Goal: Find specific page/section: Find specific page/section

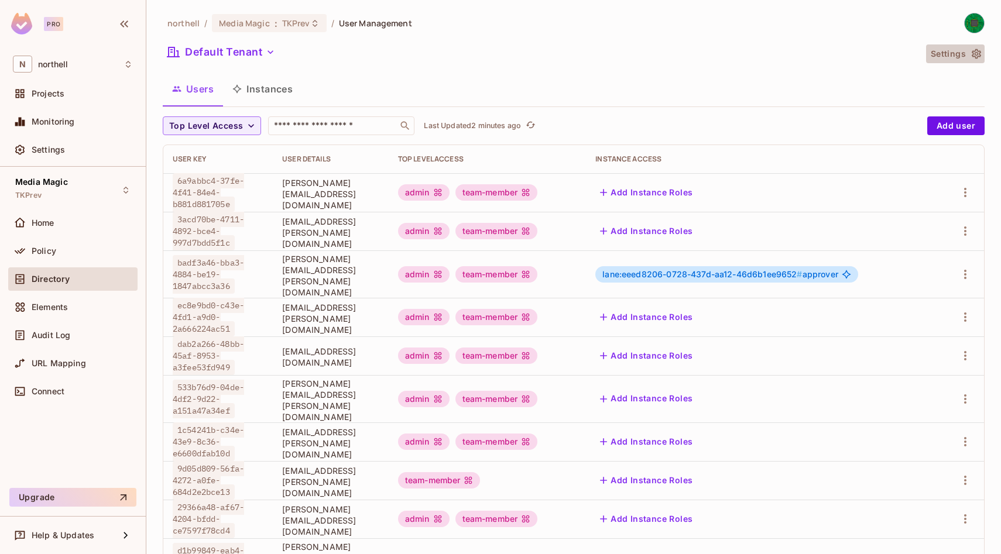
click at [975, 57] on icon "button" at bounding box center [976, 54] width 9 height 10
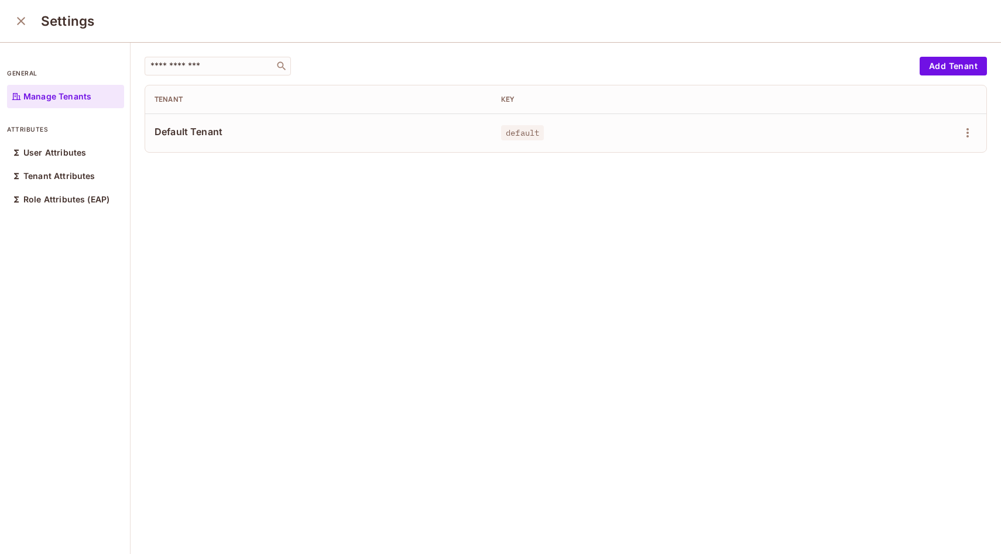
click at [23, 22] on icon "close" at bounding box center [21, 21] width 8 height 8
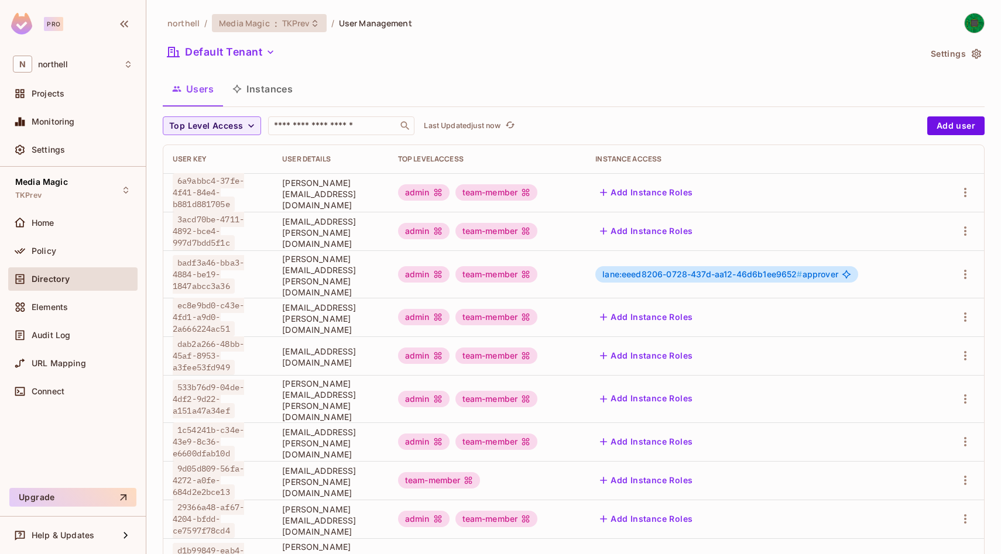
click at [290, 23] on span "TKPrev" at bounding box center [296, 23] width 28 height 11
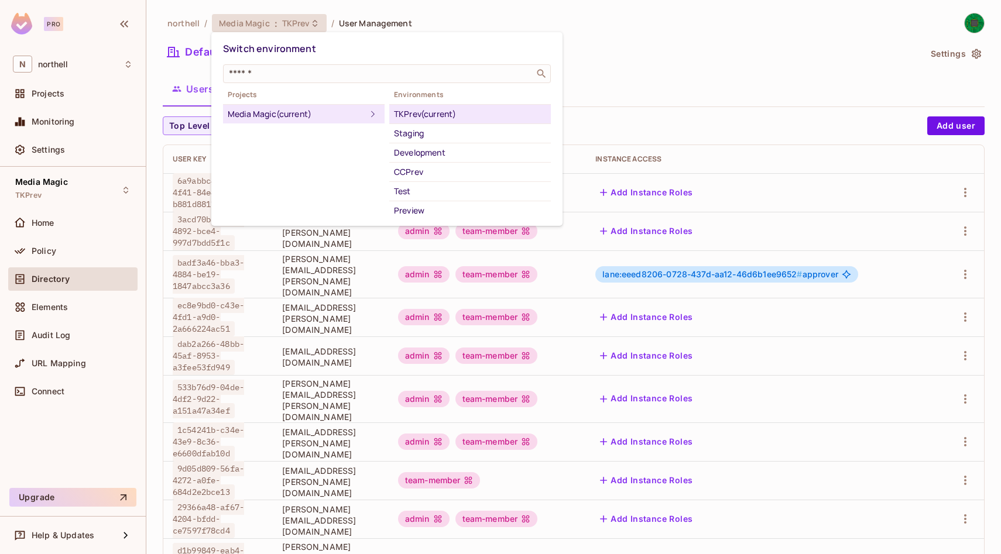
click at [577, 78] on div at bounding box center [500, 277] width 1001 height 554
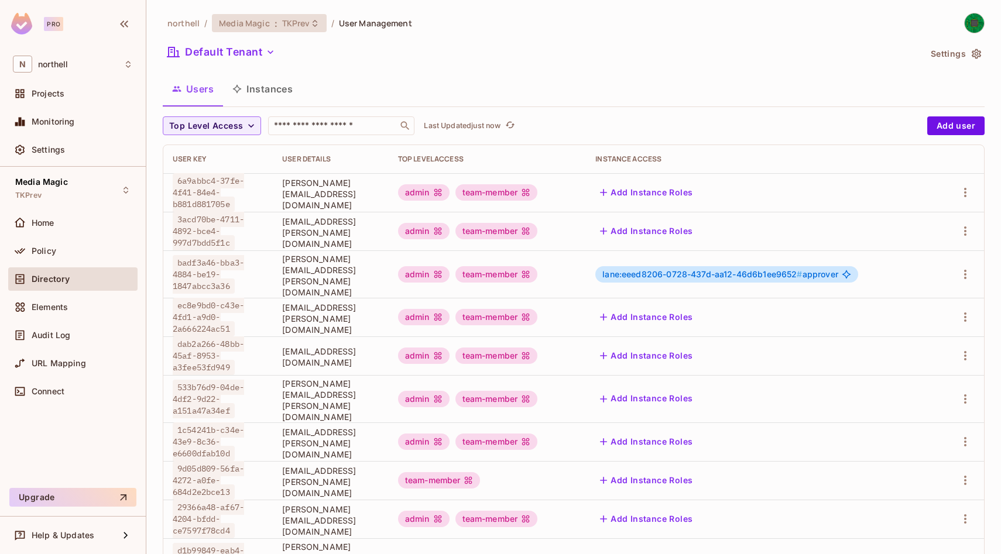
click at [289, 22] on span "TKPrev" at bounding box center [296, 23] width 28 height 11
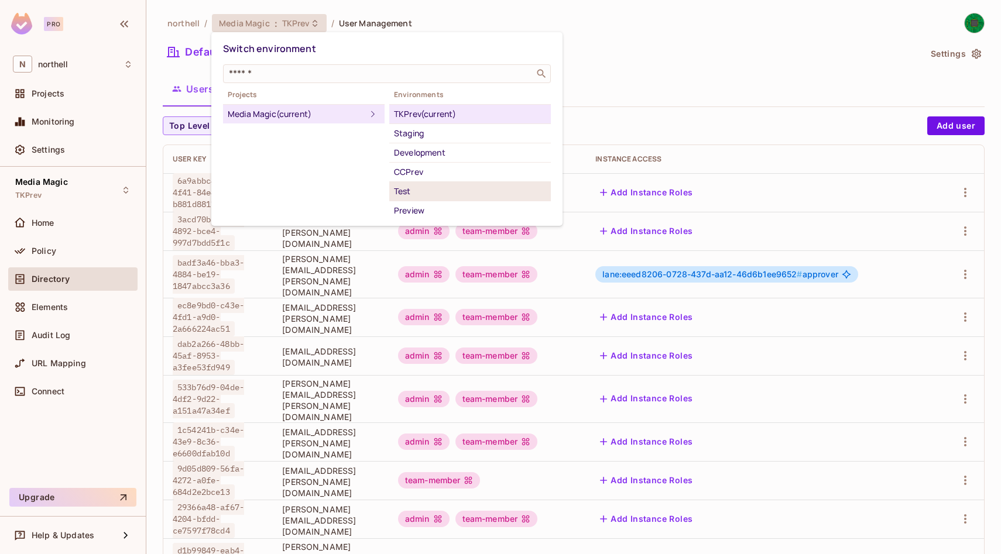
click at [420, 198] on div "Test" at bounding box center [470, 191] width 152 height 14
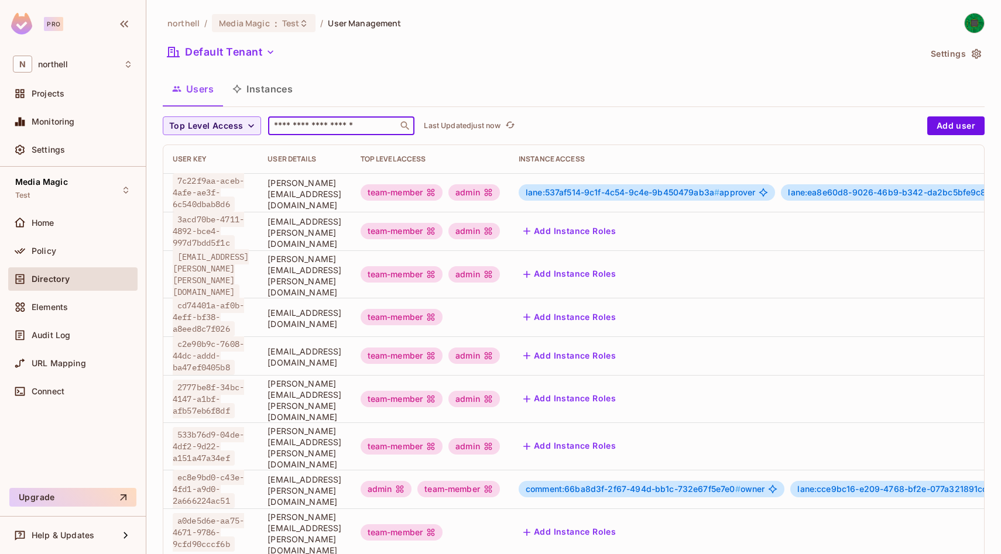
click at [358, 123] on input "text" at bounding box center [333, 126] width 123 height 12
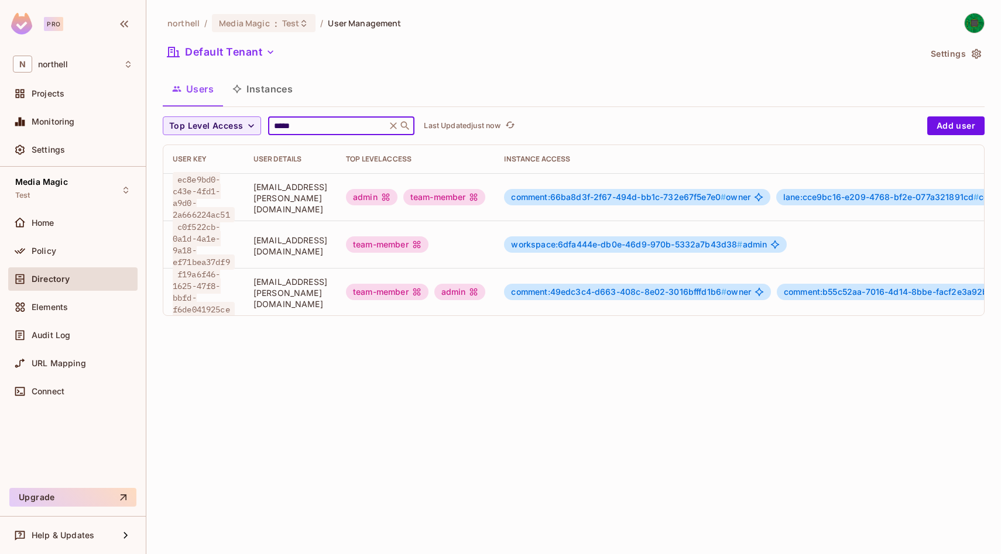
type input "*****"
click at [519, 346] on div "northell / Media Magic : Test / User Management Default Tenant Settings Users I…" at bounding box center [573, 277] width 854 height 554
